Goal: Task Accomplishment & Management: Use online tool/utility

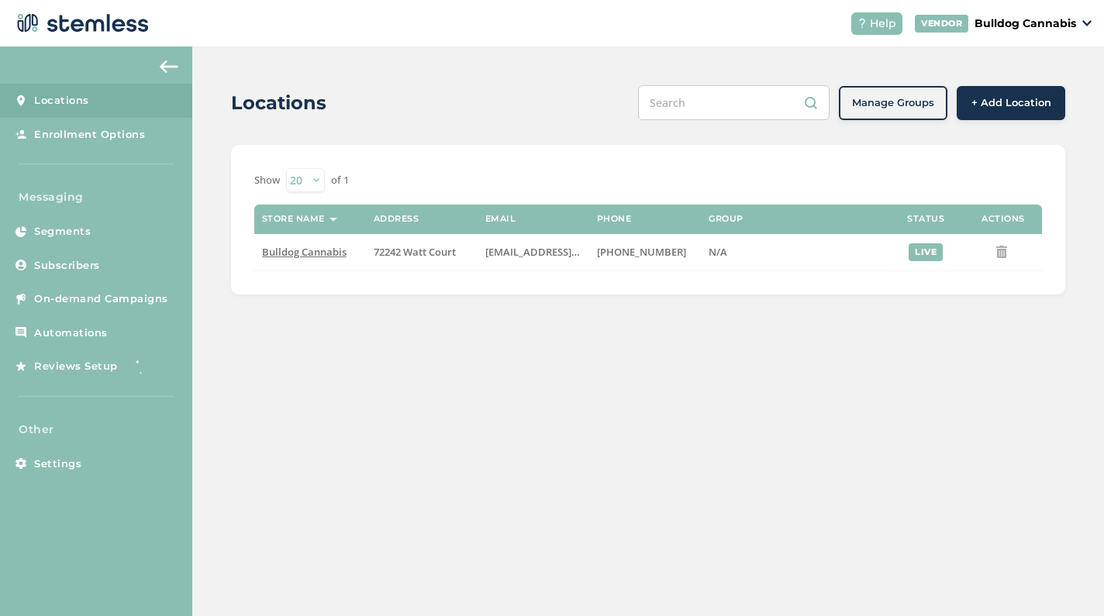
click at [165, 66] on img at bounding box center [169, 66] width 19 height 12
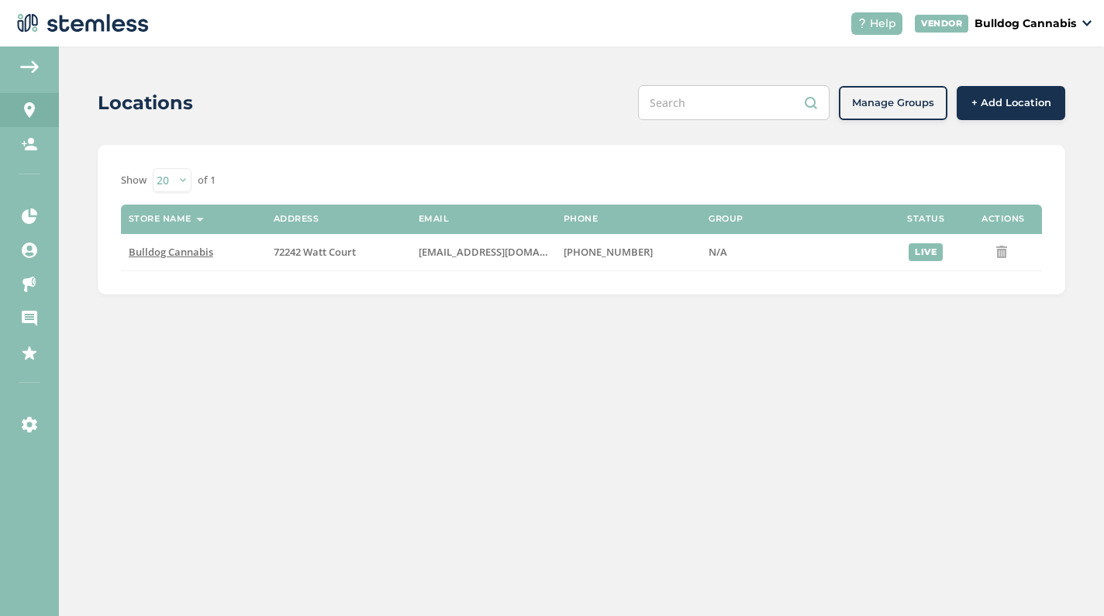
click at [33, 56] on button at bounding box center [29, 66] width 31 height 25
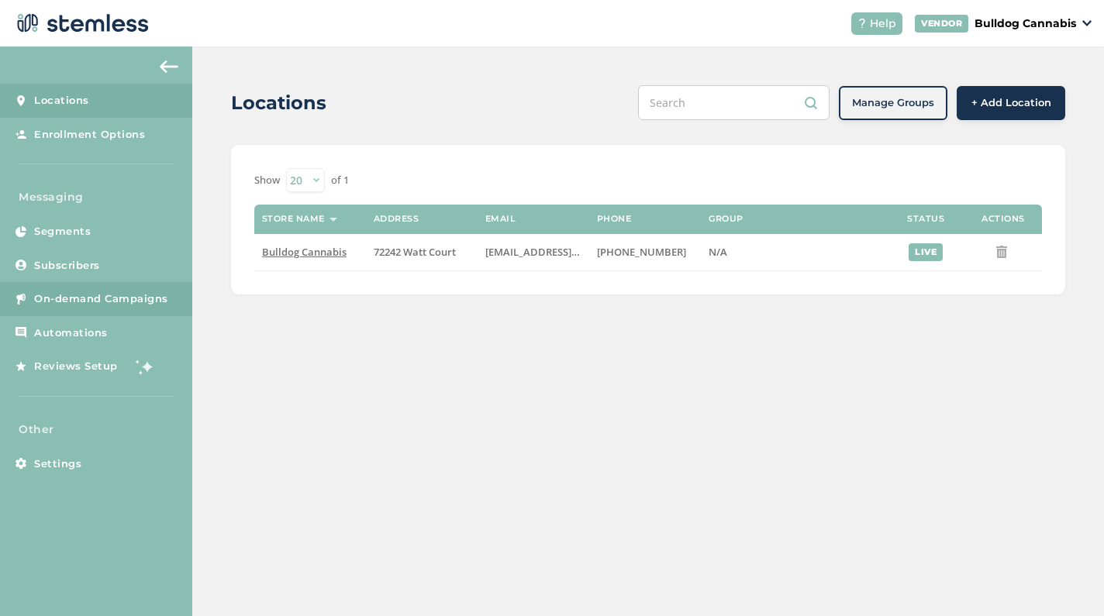
click at [67, 308] on link "On-demand Campaigns" at bounding box center [96, 299] width 192 height 34
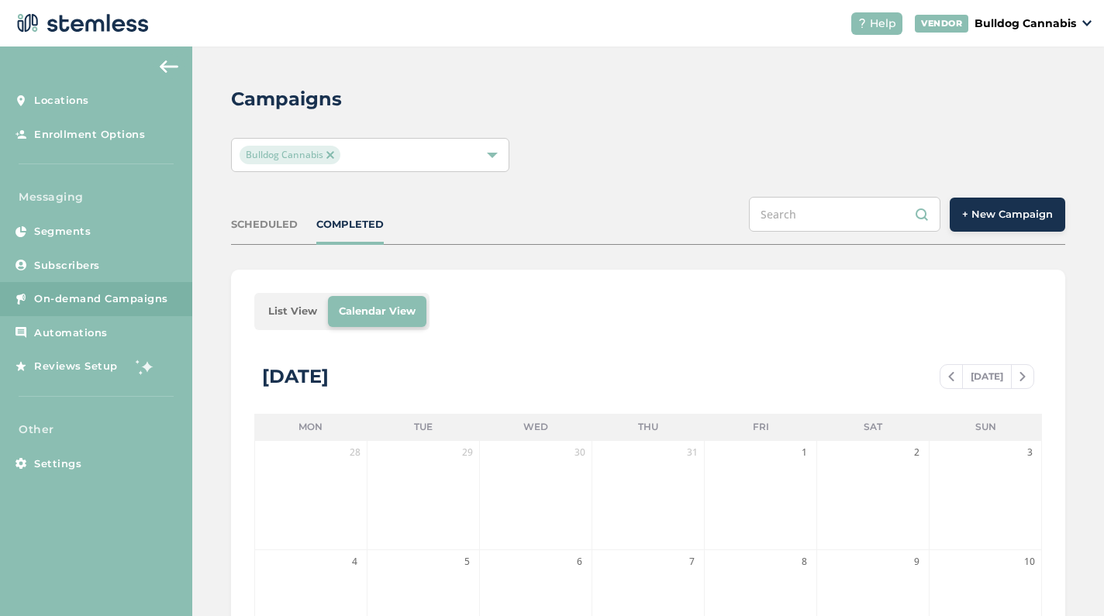
click at [1022, 219] on span "+ New Campaign" at bounding box center [1007, 215] width 91 height 16
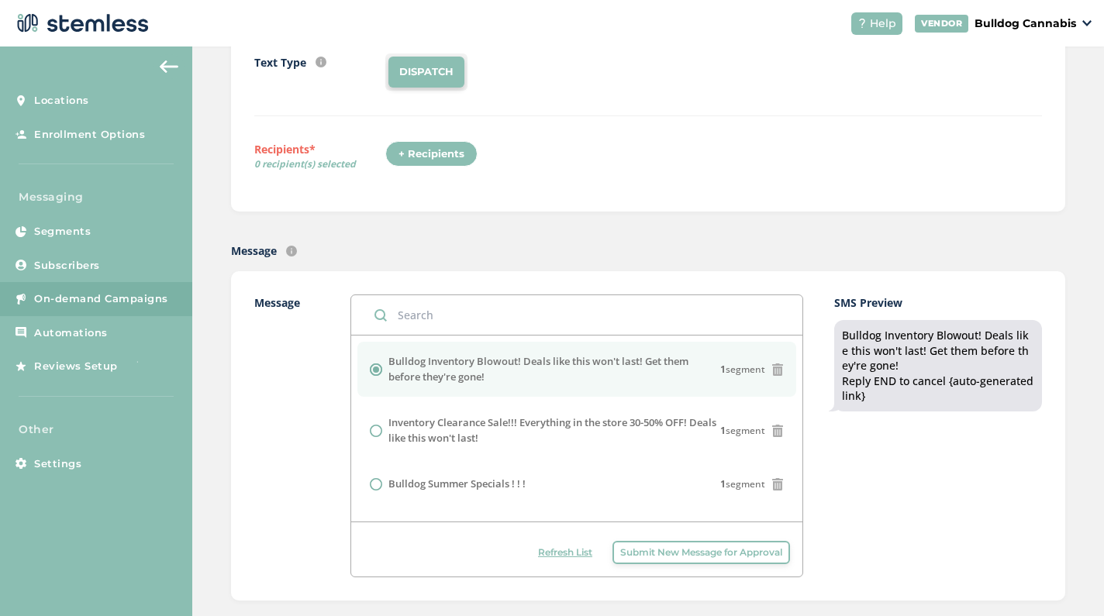
scroll to position [212, 0]
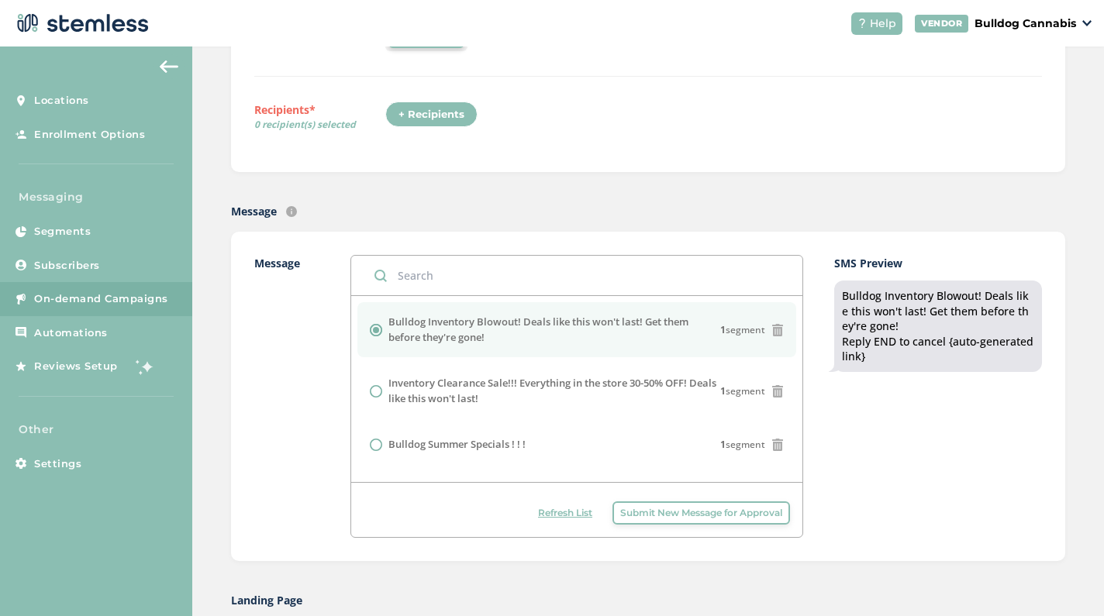
click at [694, 517] on span "Submit New Message for Approval" at bounding box center [701, 513] width 162 height 14
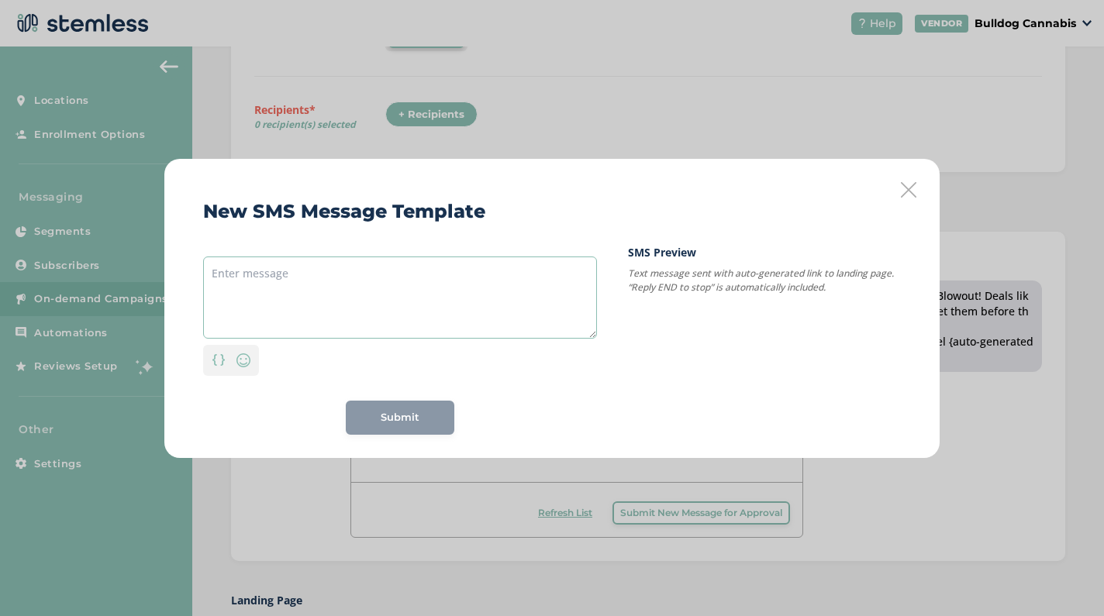
click at [308, 292] on textarea at bounding box center [400, 298] width 394 height 82
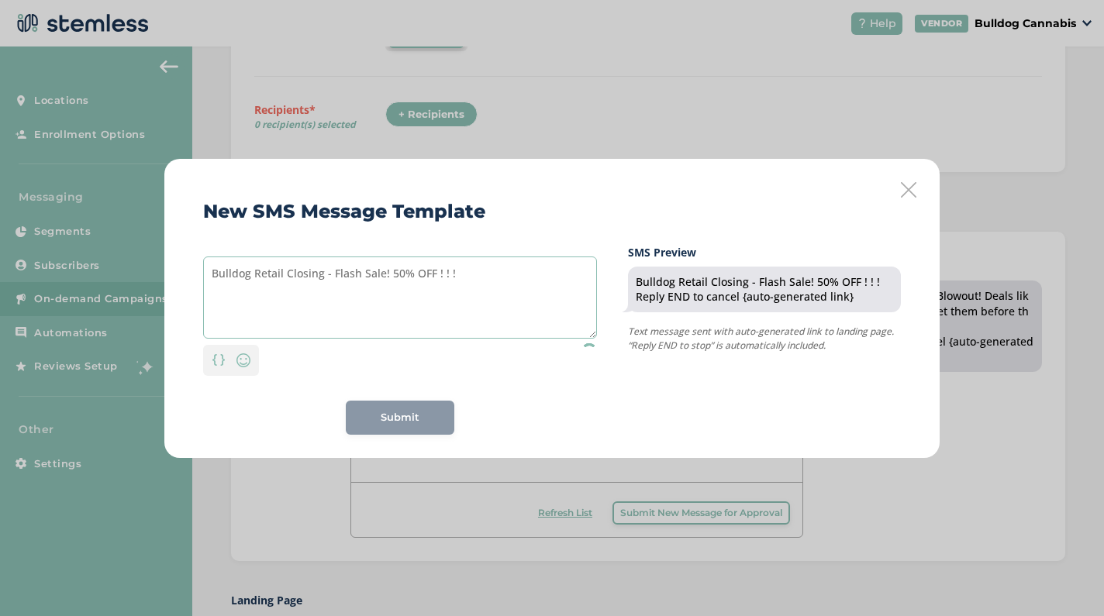
type textarea "Bulldog Retail Closing - Flash Sale! 50% OFF ! ! !"
click at [390, 415] on div "Submit" at bounding box center [400, 418] width 109 height 34
click at [391, 420] on span "Submit" at bounding box center [400, 418] width 39 height 16
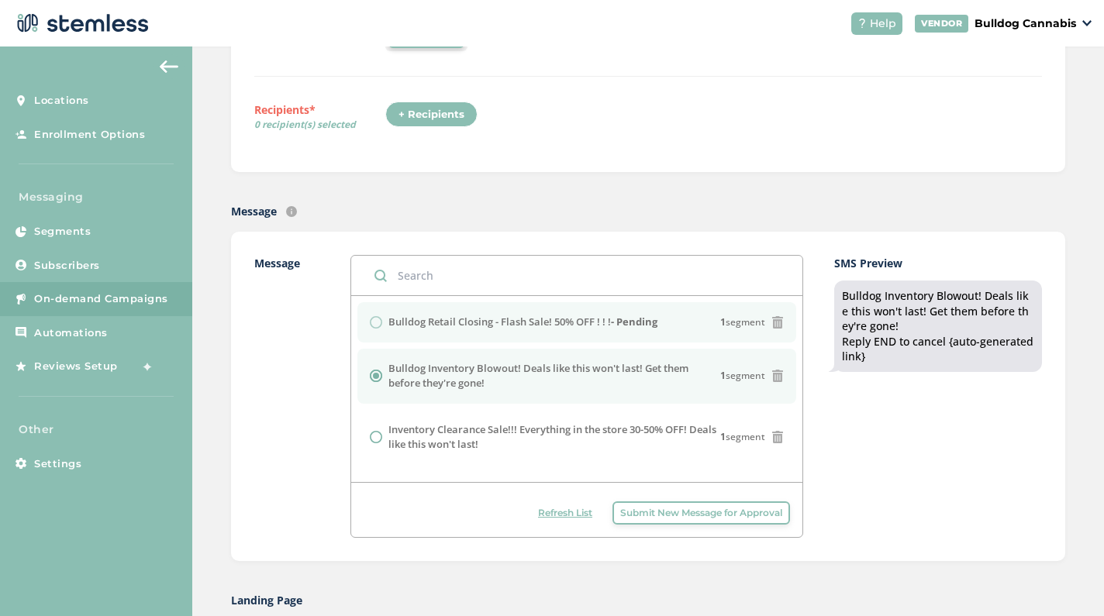
click at [376, 319] on div "Bulldog Retail Closing - Flash Sale! 50% OFF ! ! ! - Pending 1 segment" at bounding box center [577, 323] width 414 height 16
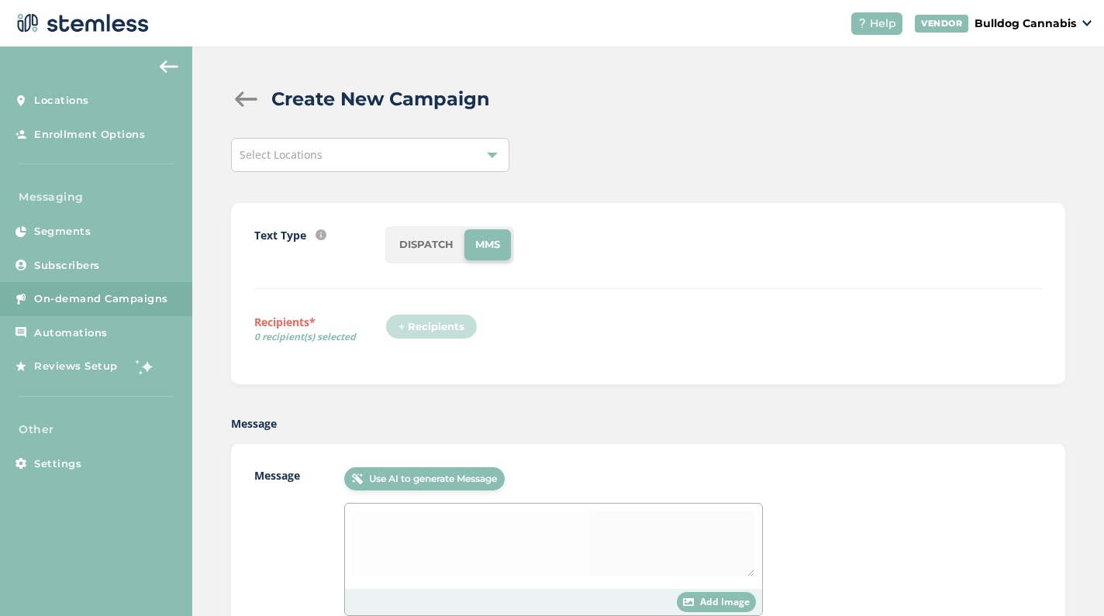
click at [109, 296] on span "On-demand Campaigns" at bounding box center [101, 299] width 134 height 16
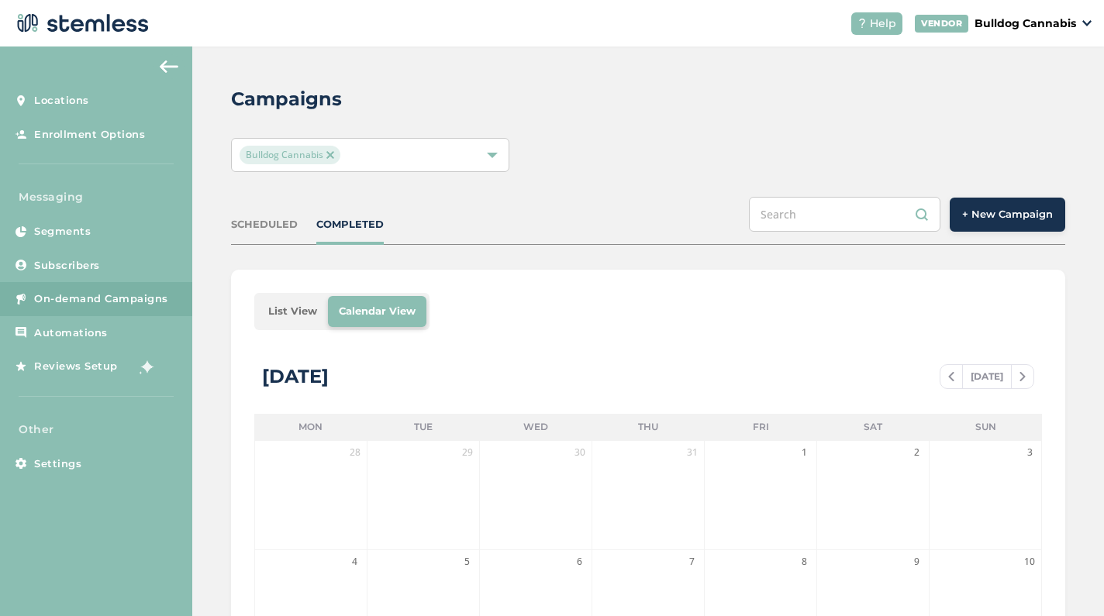
click at [997, 230] on button "+ New Campaign" at bounding box center [1006, 215] width 115 height 34
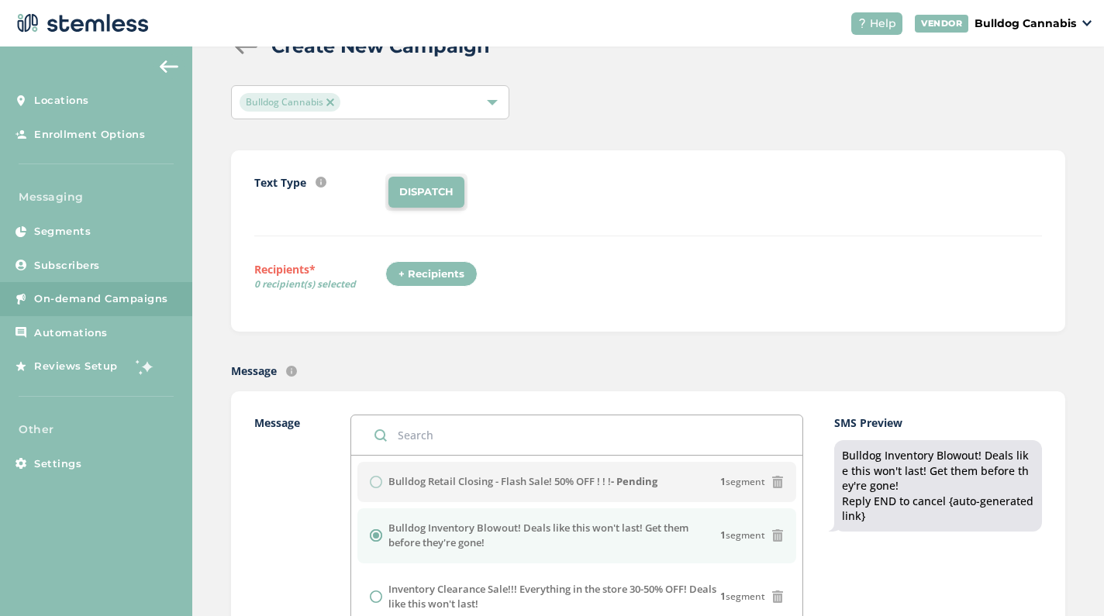
scroll to position [55, 0]
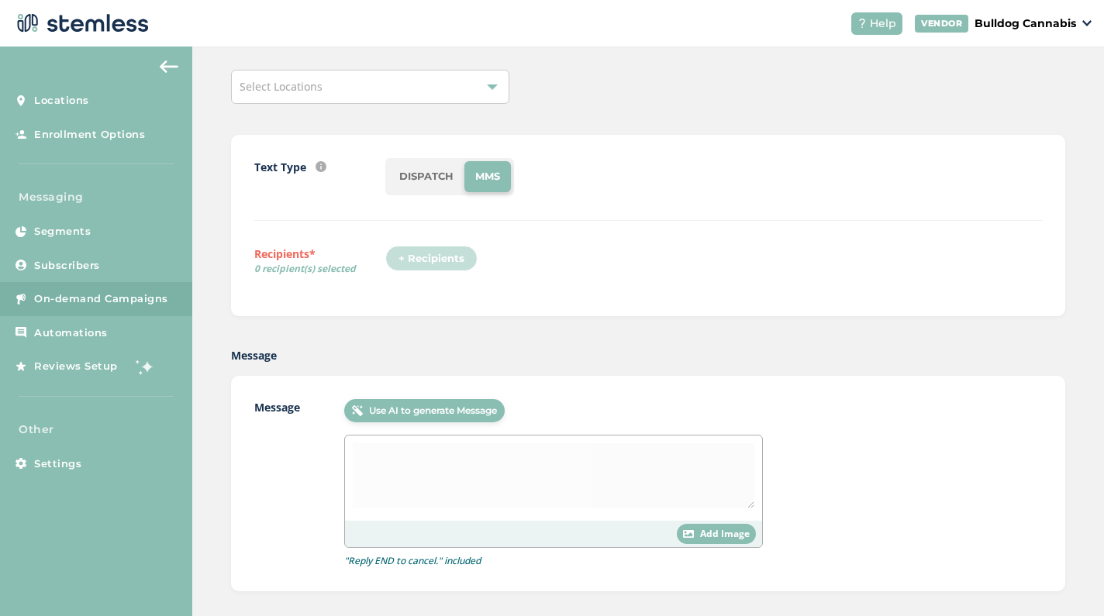
scroll to position [101, 0]
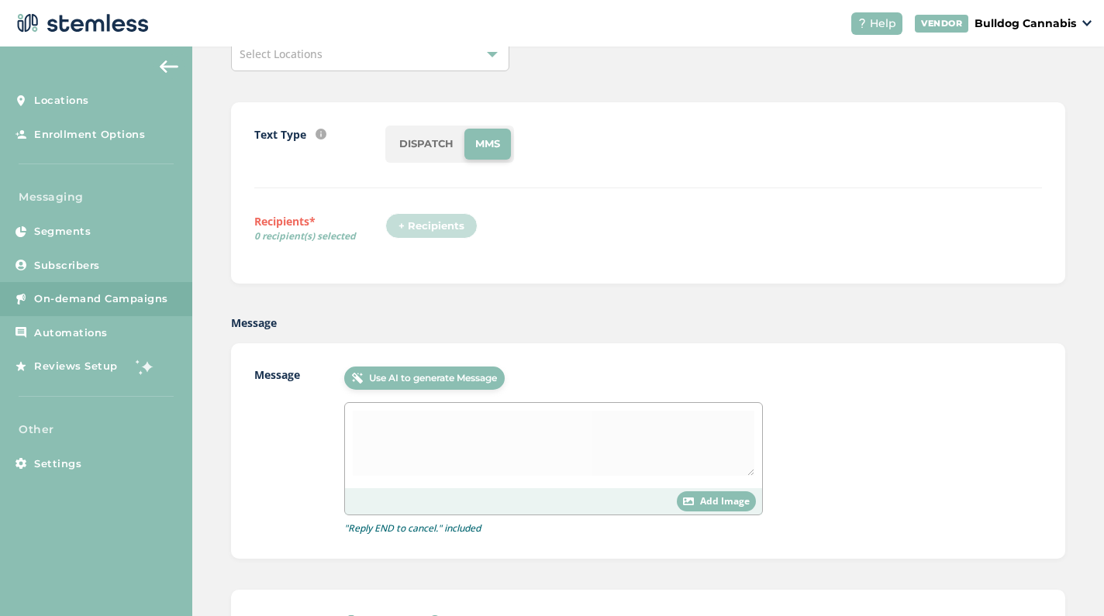
click at [64, 294] on span "On-demand Campaigns" at bounding box center [101, 299] width 134 height 16
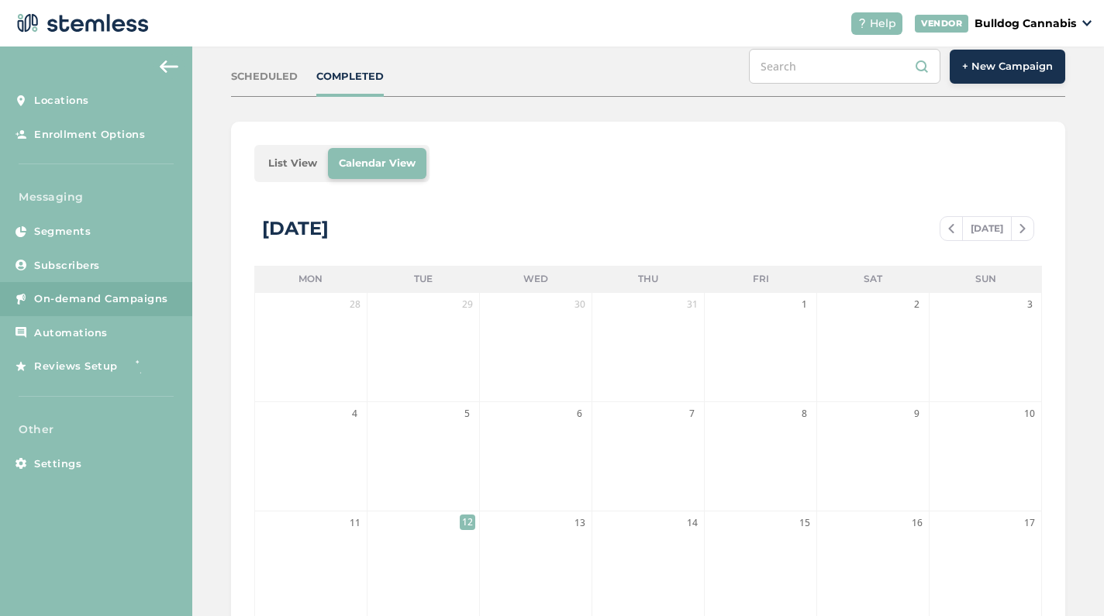
scroll to position [147, 0]
click at [990, 62] on span "+ New Campaign" at bounding box center [1007, 68] width 91 height 16
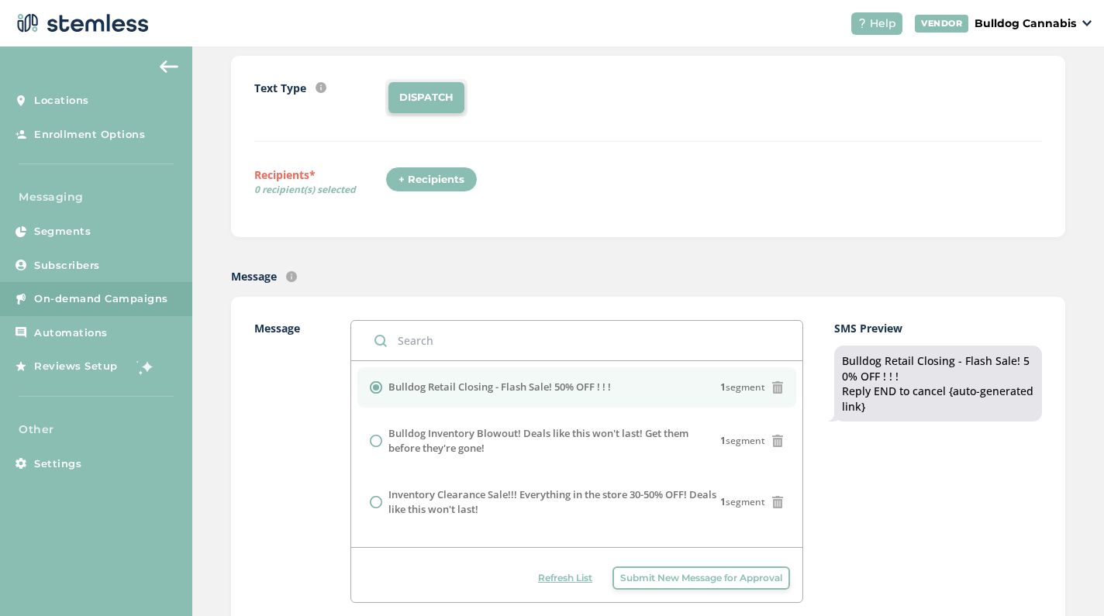
scroll to position [164, 0]
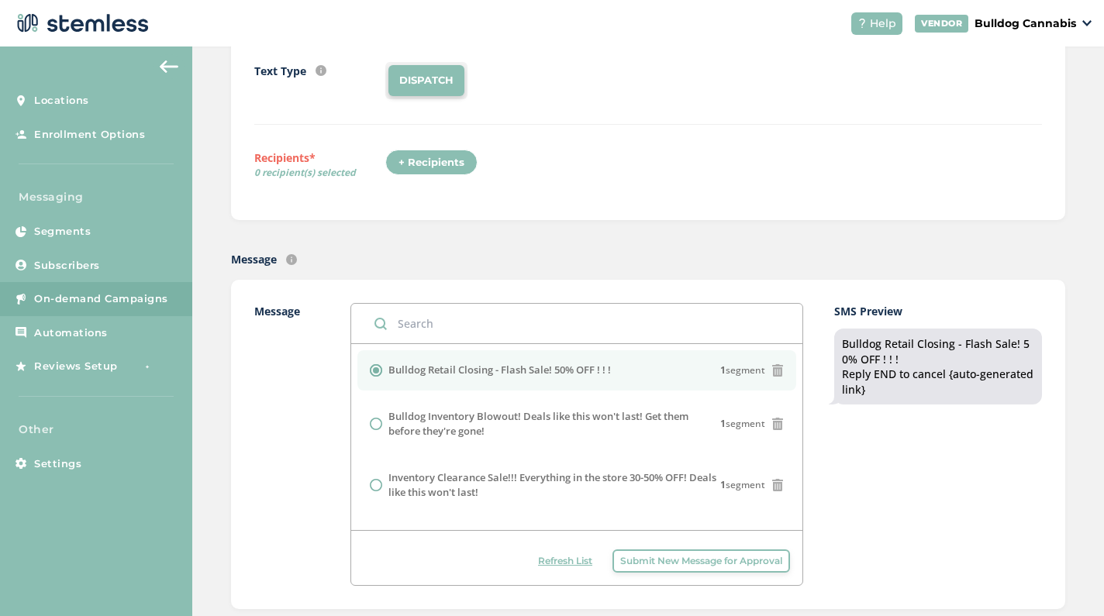
click at [432, 161] on div "+ Recipients" at bounding box center [431, 163] width 92 height 26
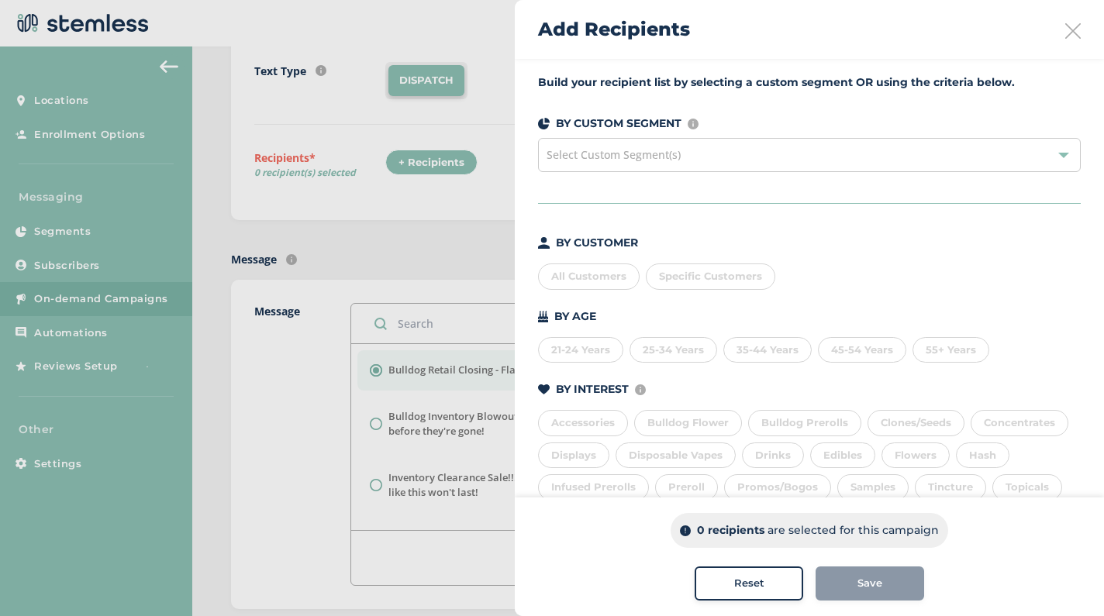
click at [589, 267] on div "All Customers" at bounding box center [589, 277] width 102 height 26
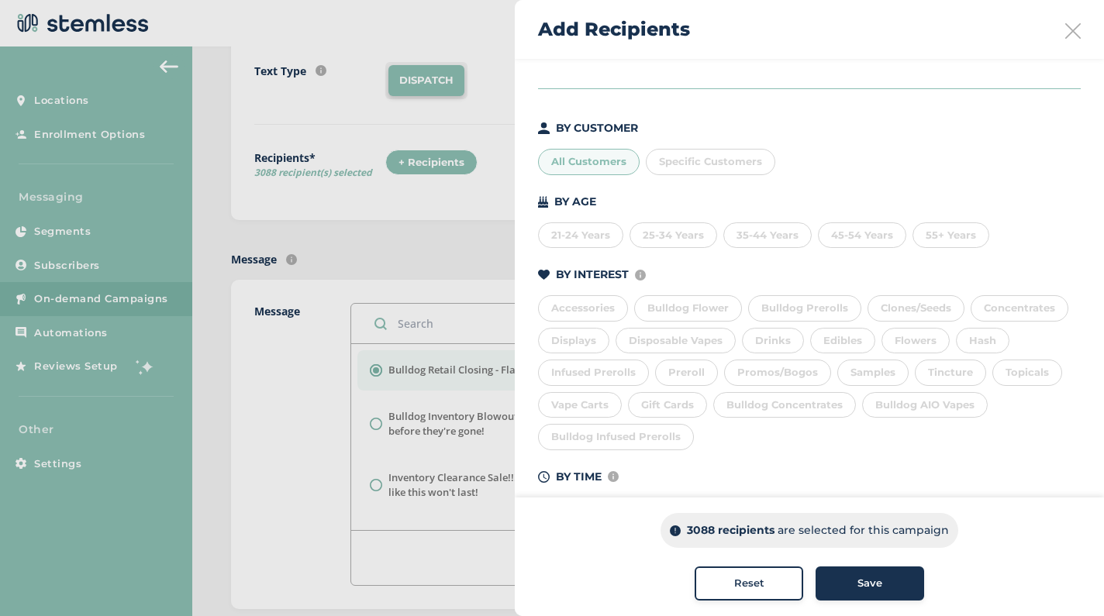
scroll to position [117, 0]
click at [826, 339] on div "Edibles" at bounding box center [842, 339] width 65 height 26
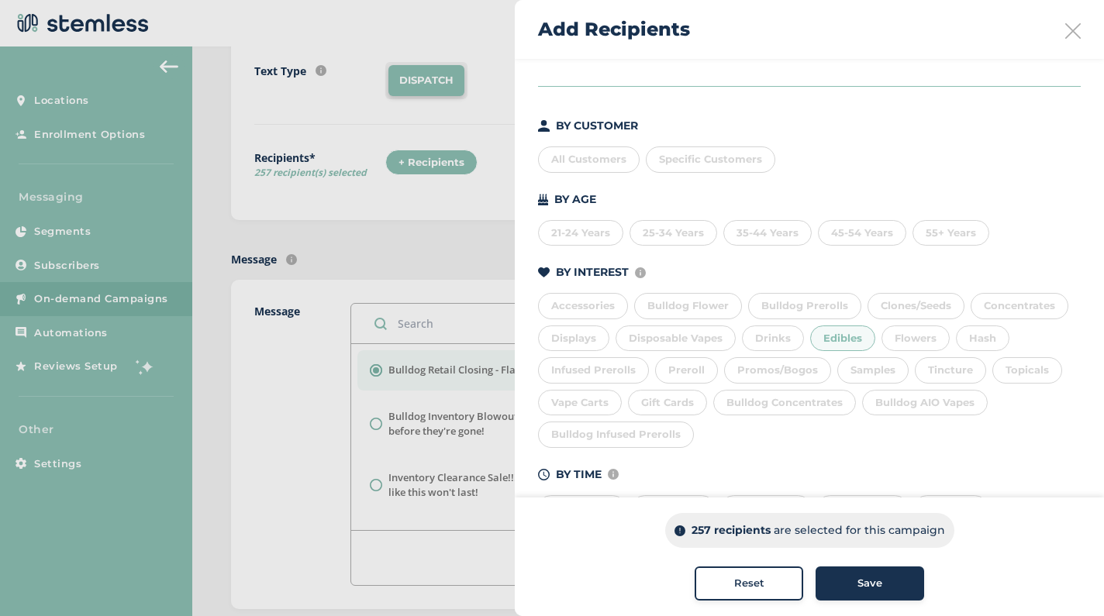
click at [853, 579] on div "Save" at bounding box center [870, 584] width 84 height 16
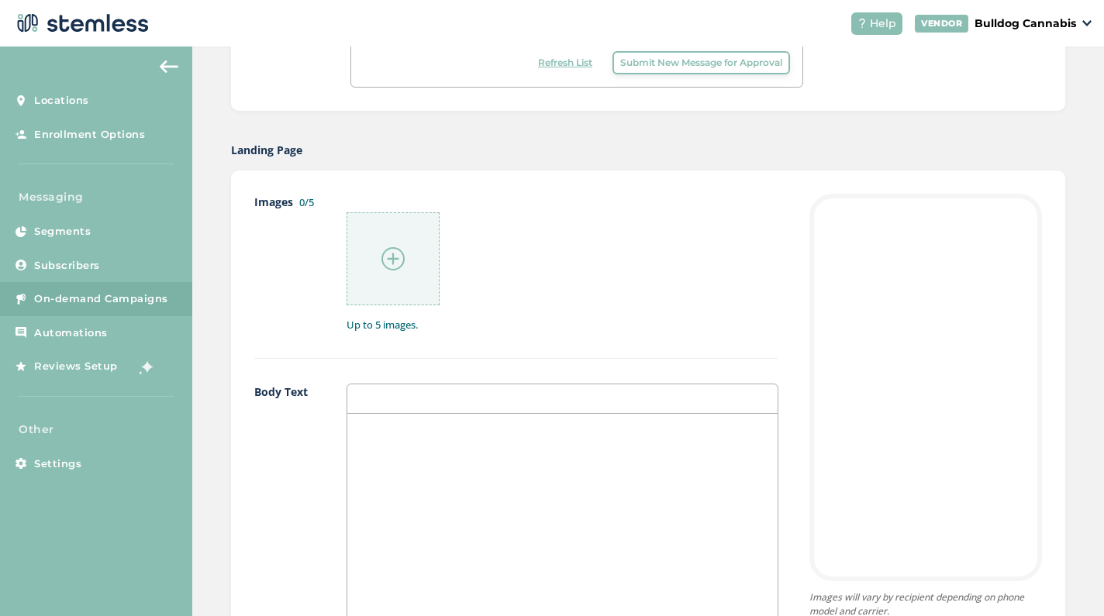
scroll to position [627, 0]
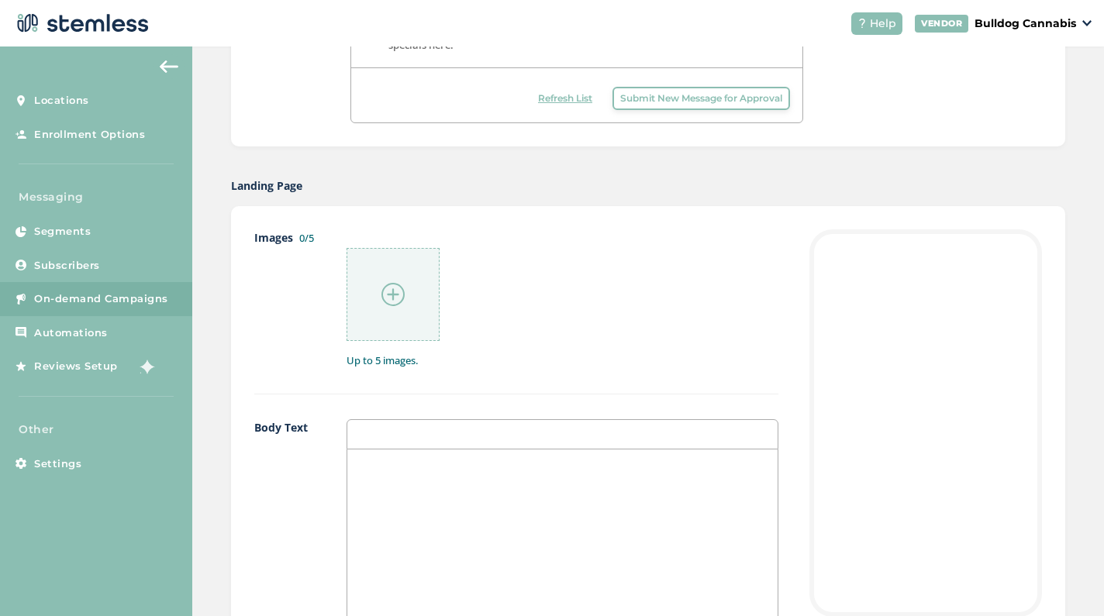
click at [401, 294] on img at bounding box center [392, 294] width 23 height 23
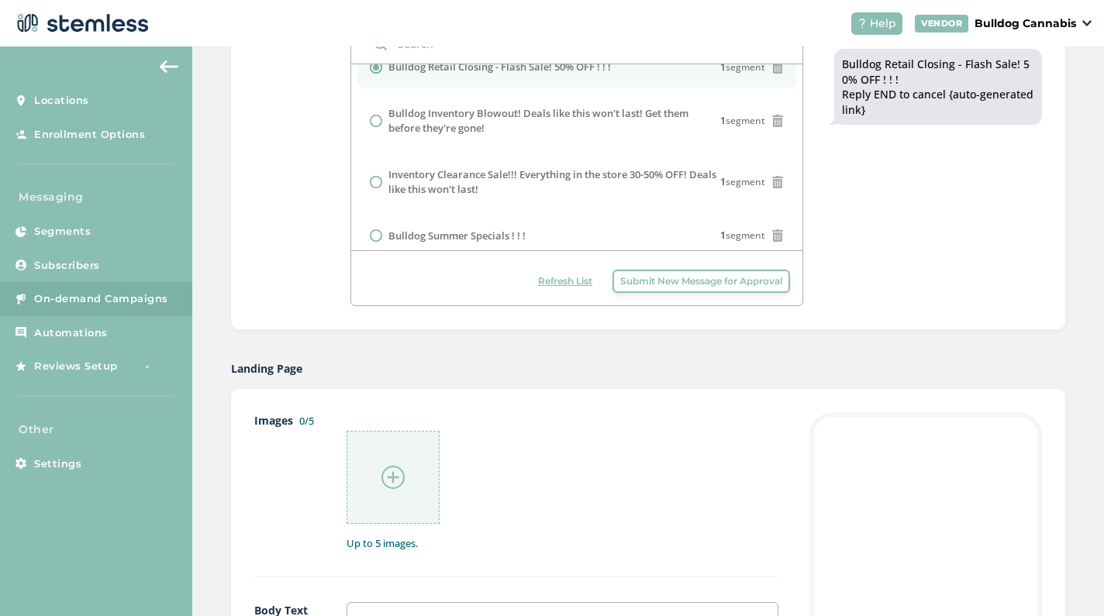
scroll to position [477, 0]
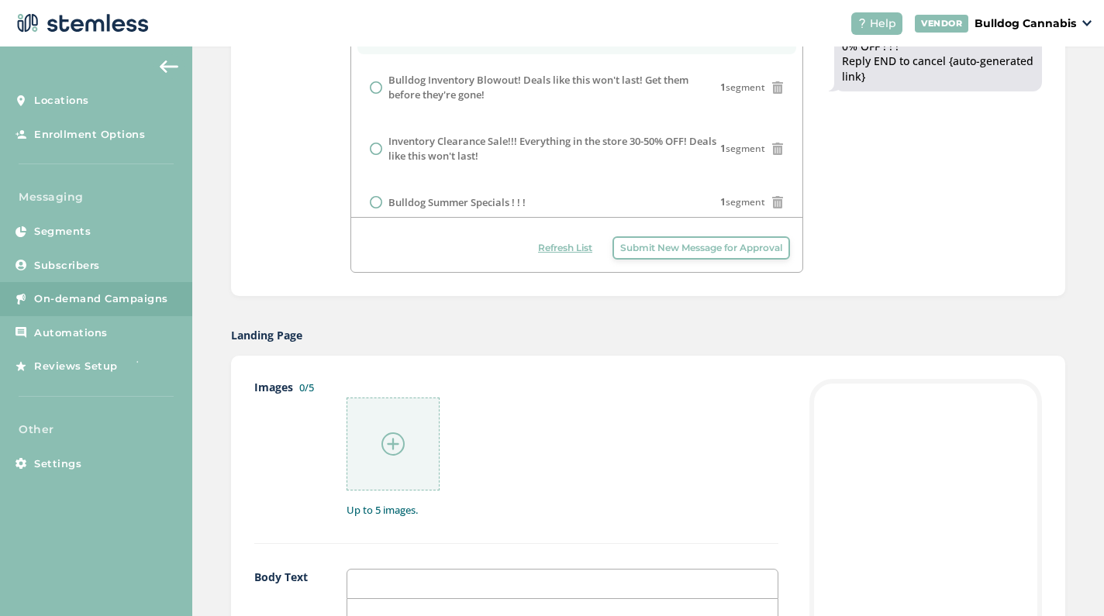
click at [380, 428] on div at bounding box center [392, 444] width 93 height 93
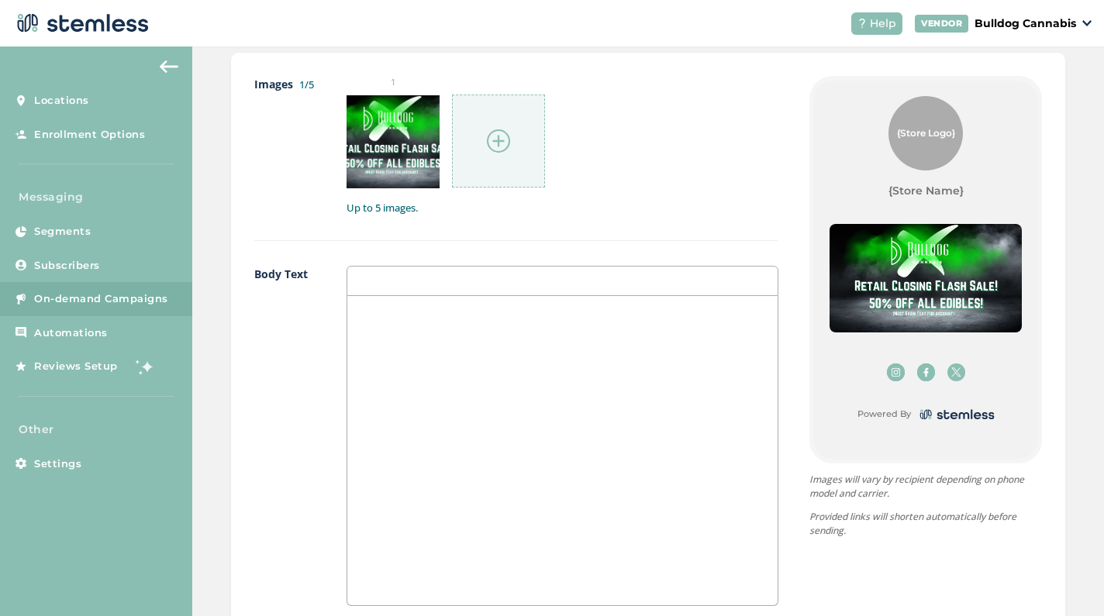
scroll to position [768, 0]
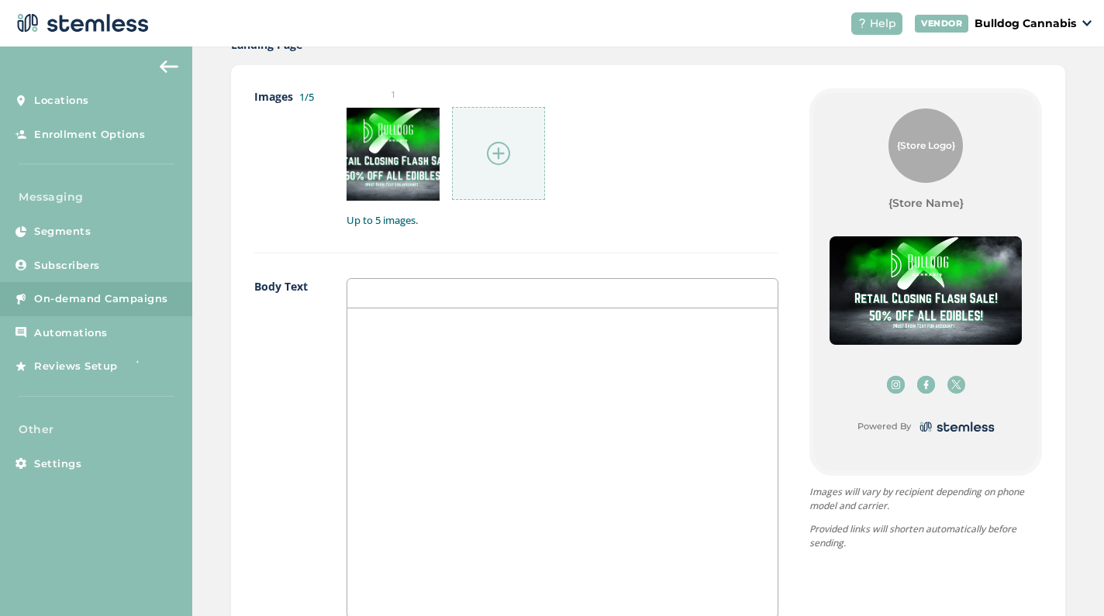
click at [457, 326] on p at bounding box center [562, 325] width 407 height 14
click at [408, 290] on div at bounding box center [562, 293] width 432 height 30
click at [389, 343] on div at bounding box center [562, 462] width 430 height 309
click at [577, 400] on div at bounding box center [562, 462] width 430 height 309
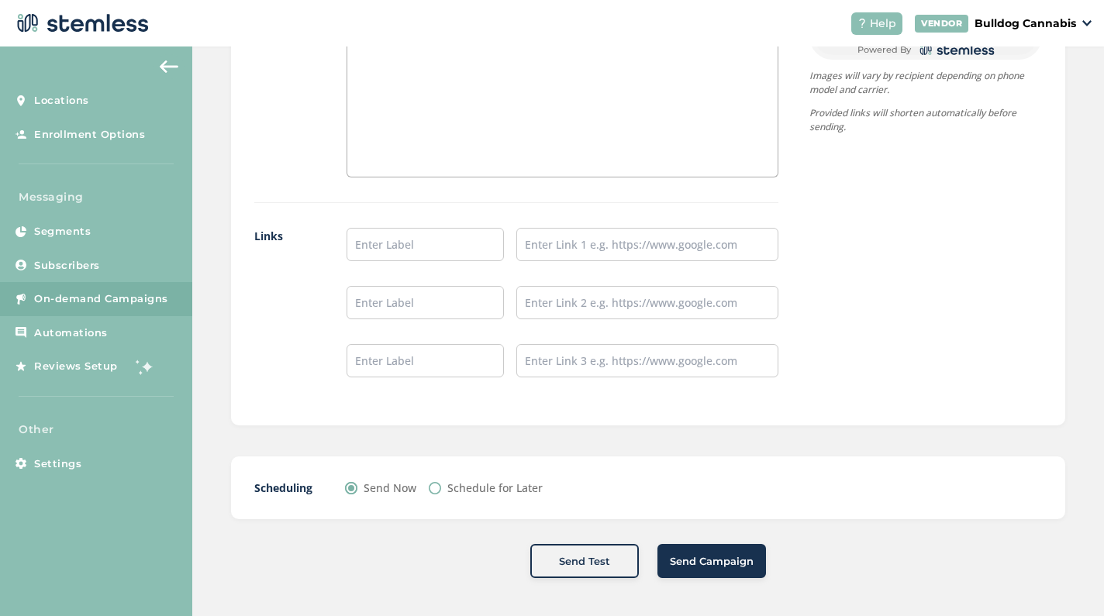
scroll to position [1208, 0]
click at [710, 559] on span "Send Campaign" at bounding box center [712, 563] width 84 height 16
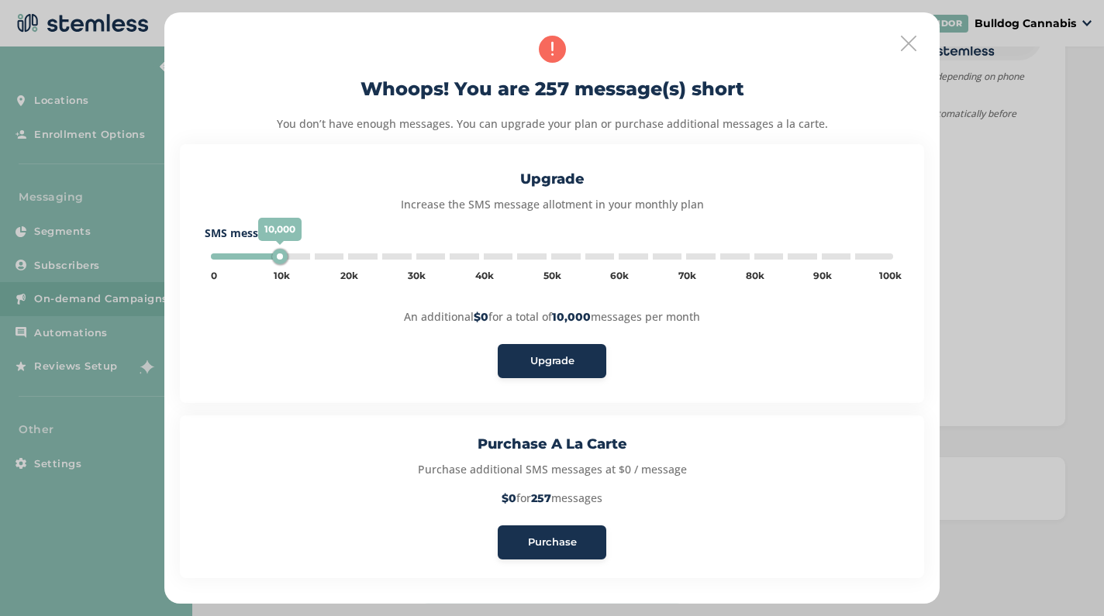
type input "5000"
click at [534, 541] on span "Purchase" at bounding box center [552, 543] width 49 height 16
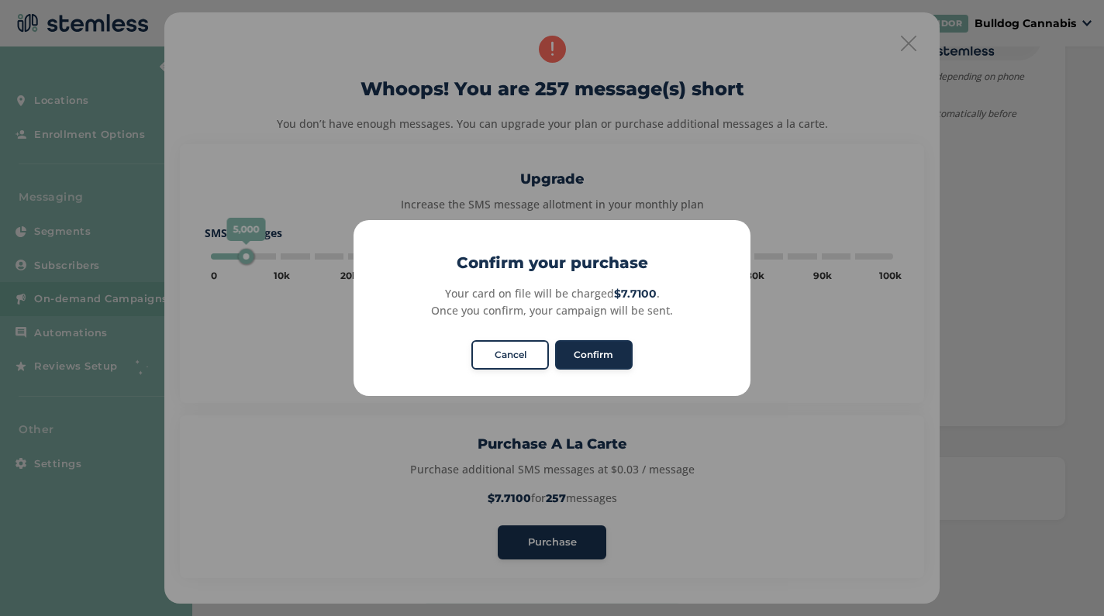
click at [583, 364] on button "Confirm" at bounding box center [594, 354] width 78 height 29
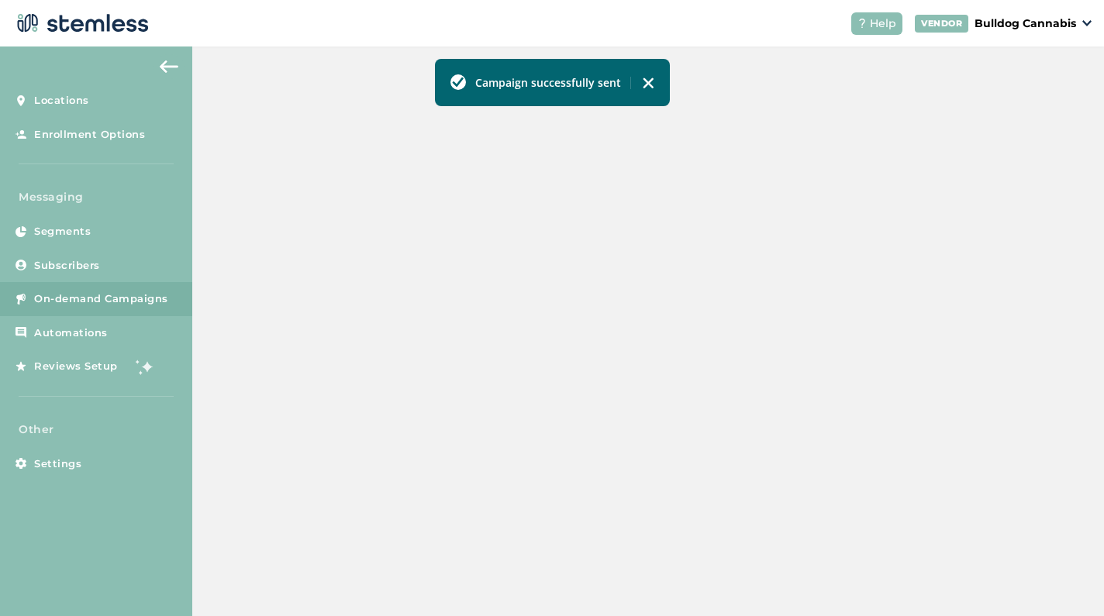
scroll to position [432, 0]
